Goal: Task Accomplishment & Management: Manage account settings

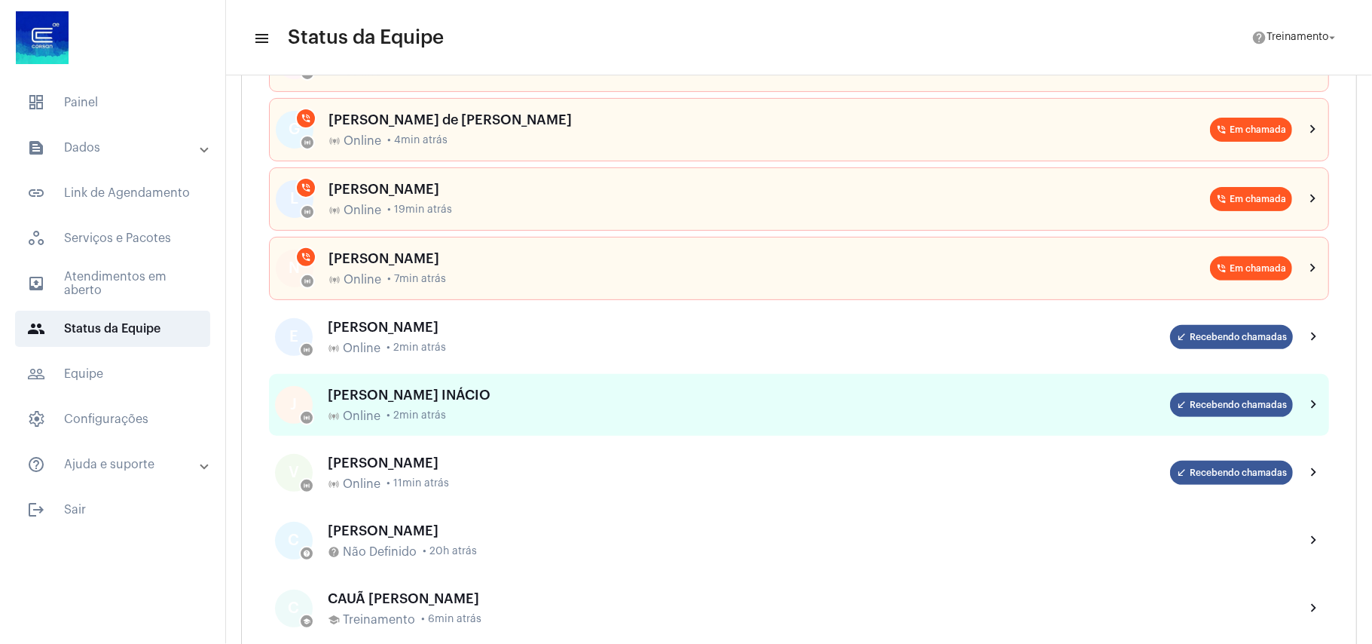
scroll to position [301, 0]
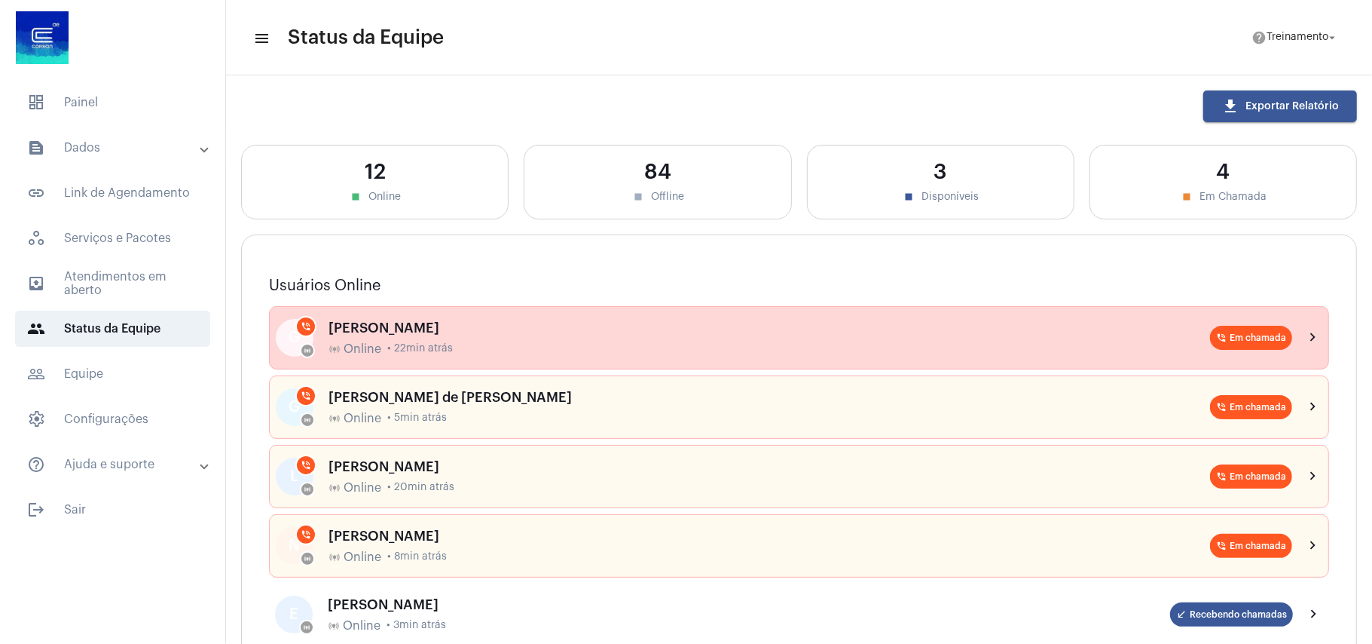
scroll to position [200, 0]
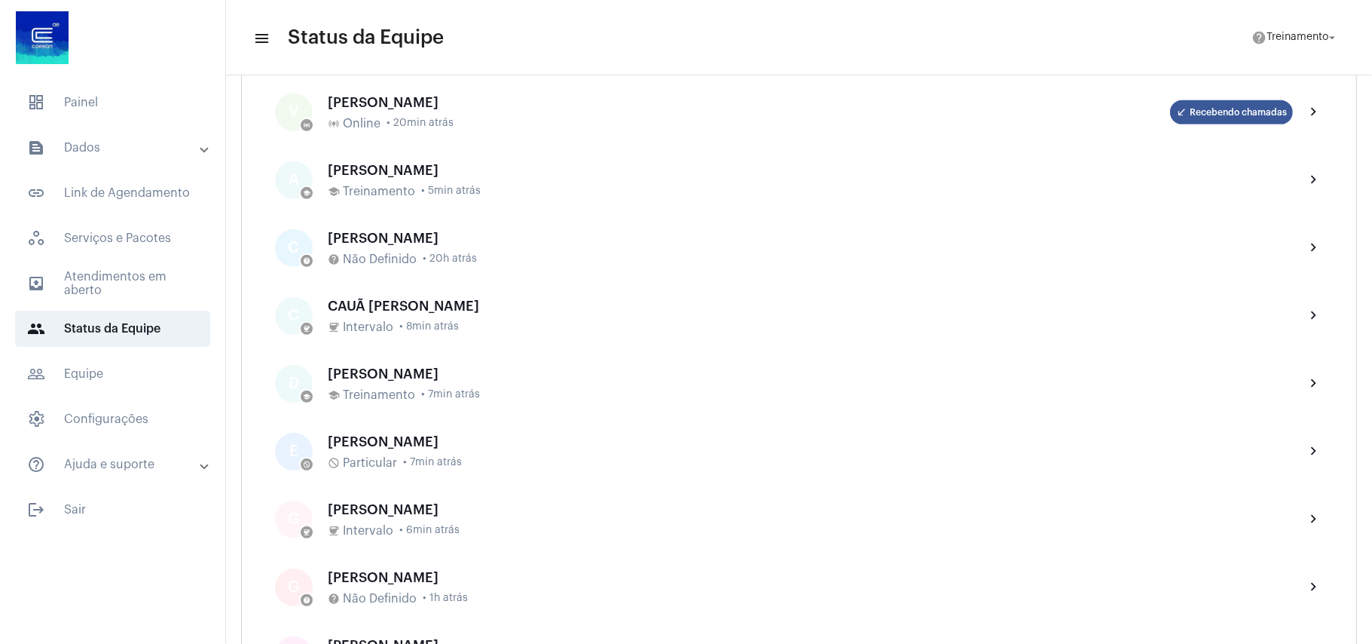
scroll to position [502, 0]
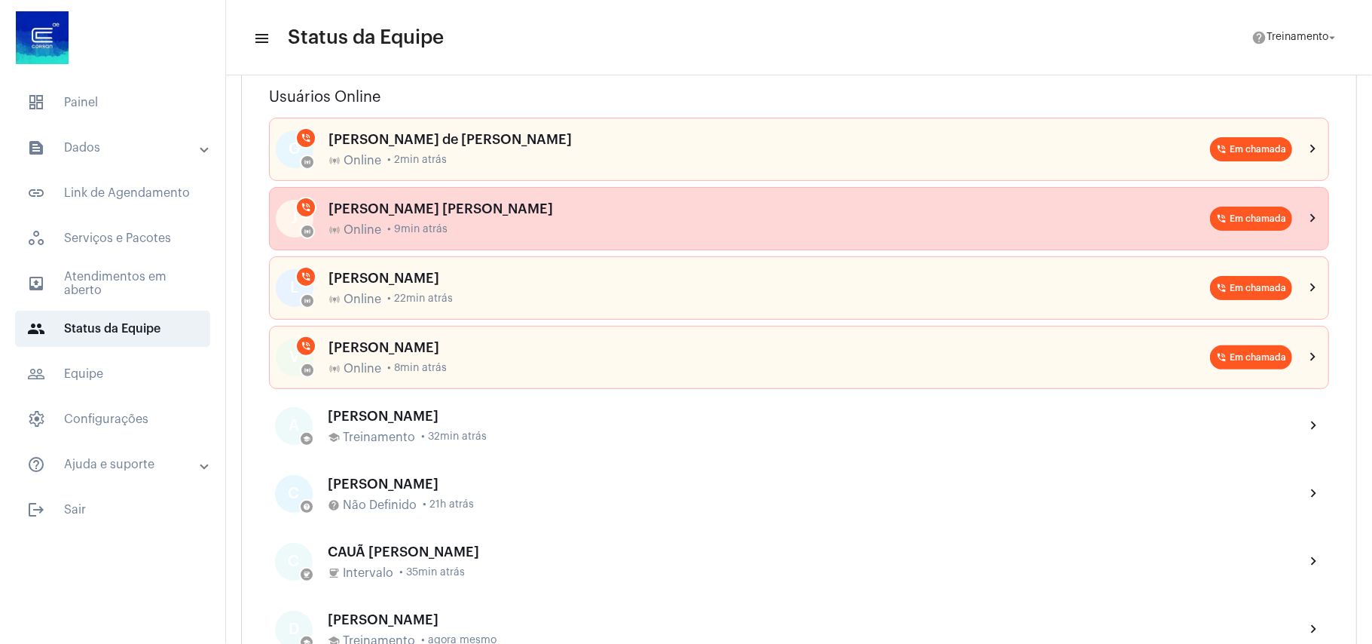
scroll to position [200, 0]
